Goal: Navigation & Orientation: Find specific page/section

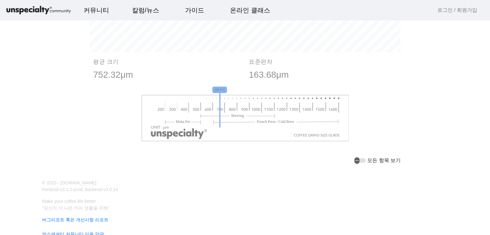
scroll to position [772, 0]
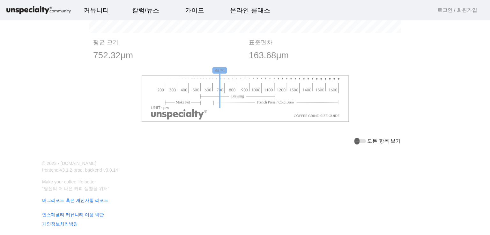
click at [382, 143] on label "모든 항목 보기" at bounding box center [383, 141] width 35 height 8
click at [366, 143] on button "모든 항목 보기" at bounding box center [359, 141] width 11 height 4
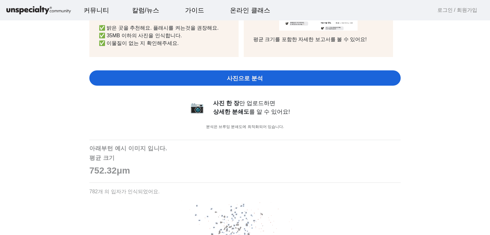
scroll to position [262, 0]
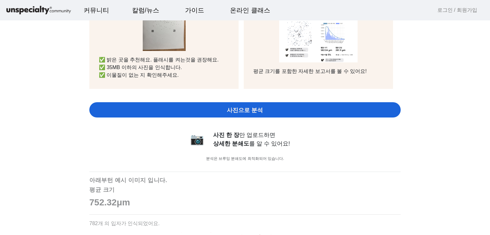
click at [451, 12] on link "로그인 / 회원가입" at bounding box center [457, 10] width 40 height 8
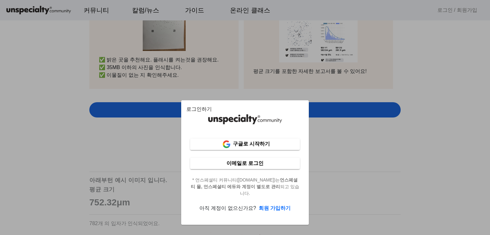
scroll to position [0, 0]
click at [461, 10] on div at bounding box center [245, 117] width 490 height 235
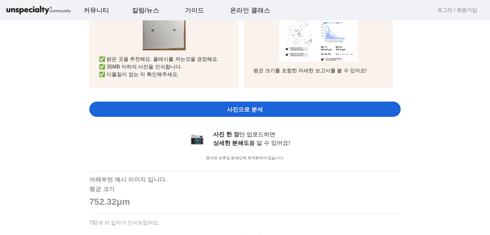
scroll to position [262, 0]
